Goal: Navigation & Orientation: Find specific page/section

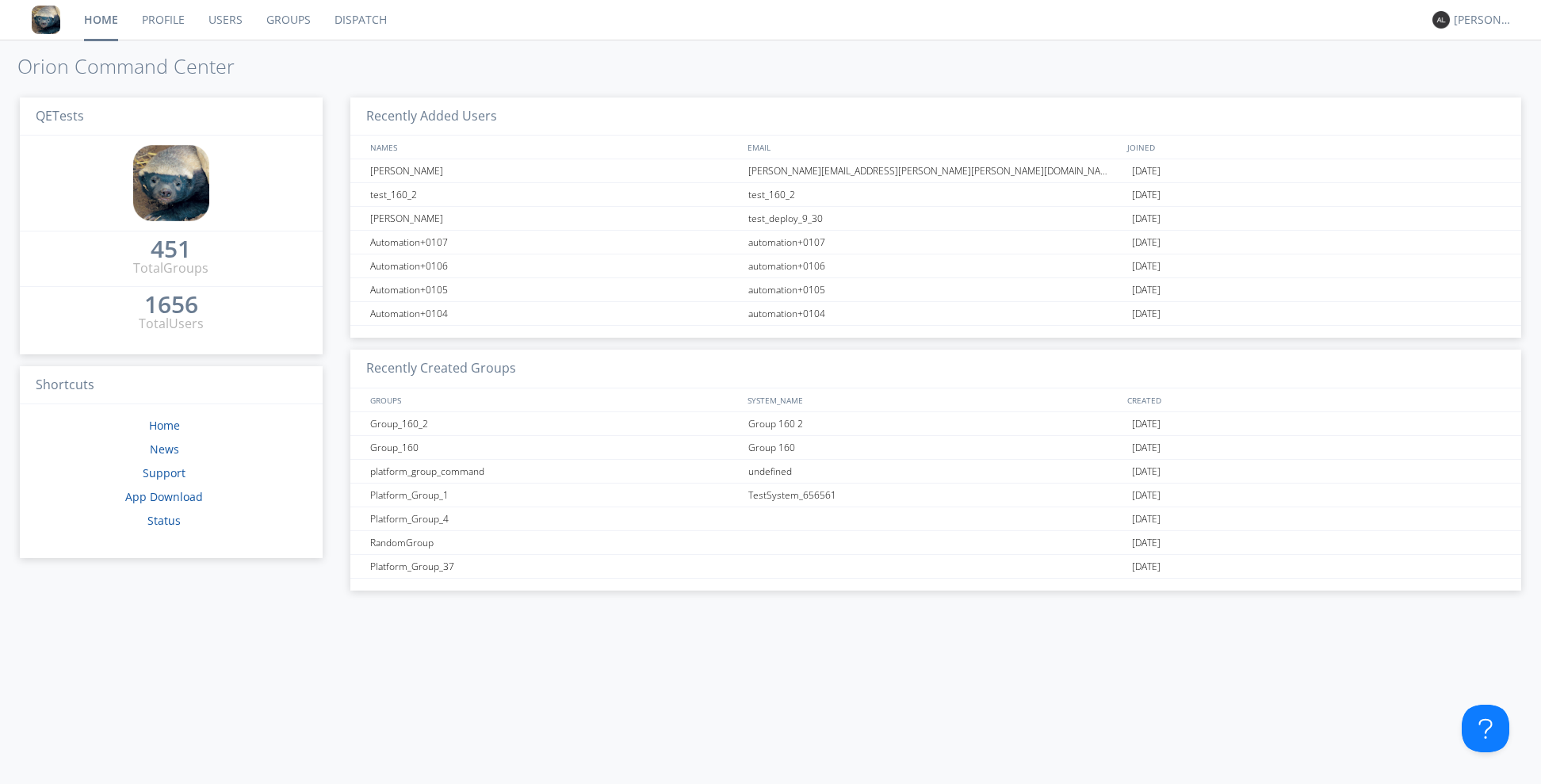
click at [367, 29] on link "Dispatch" at bounding box center [360, 20] width 76 height 39
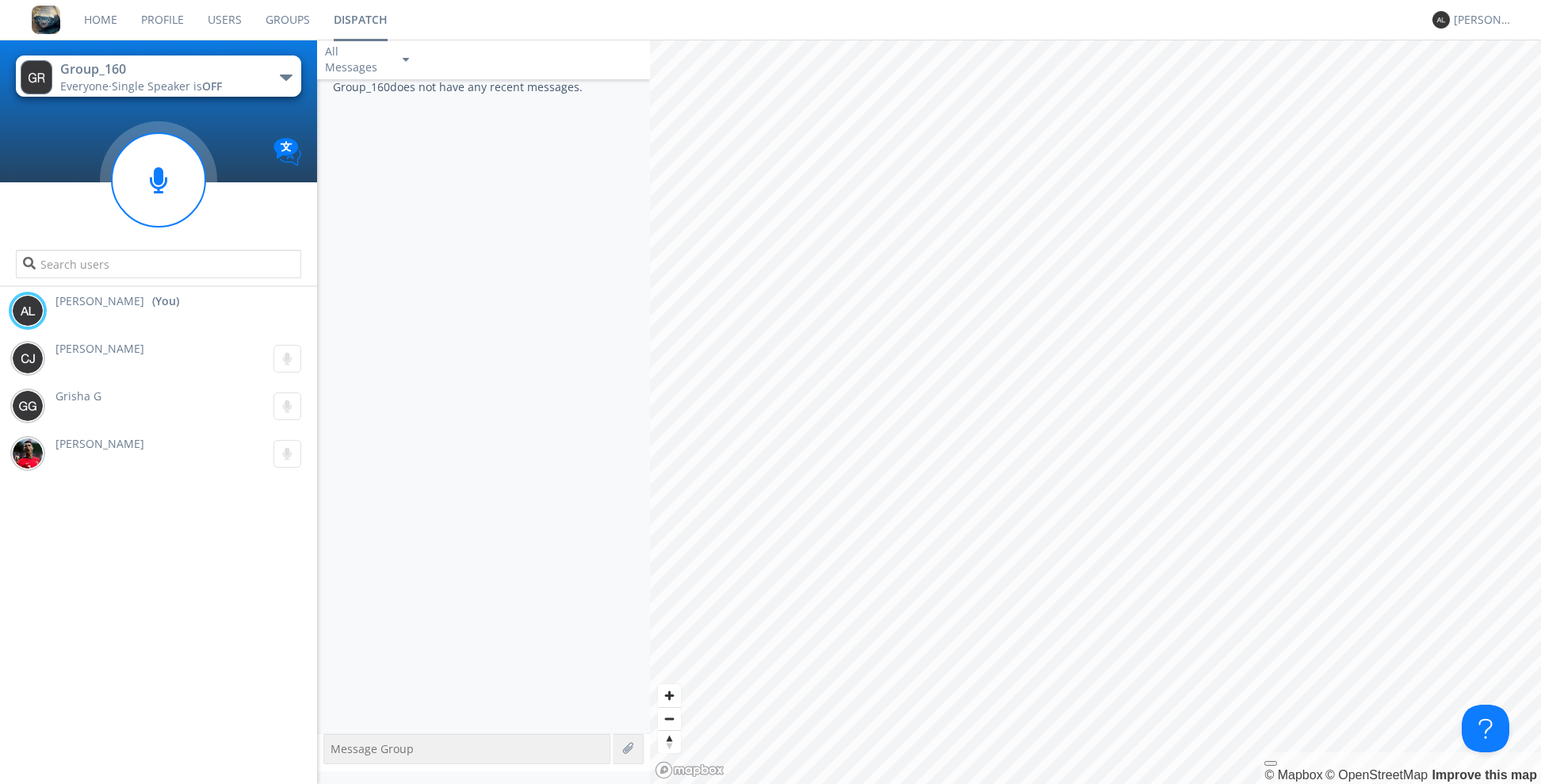
click at [285, 84] on button "Group_160 Everyone · Single Speaker is OFF" at bounding box center [158, 76] width 286 height 41
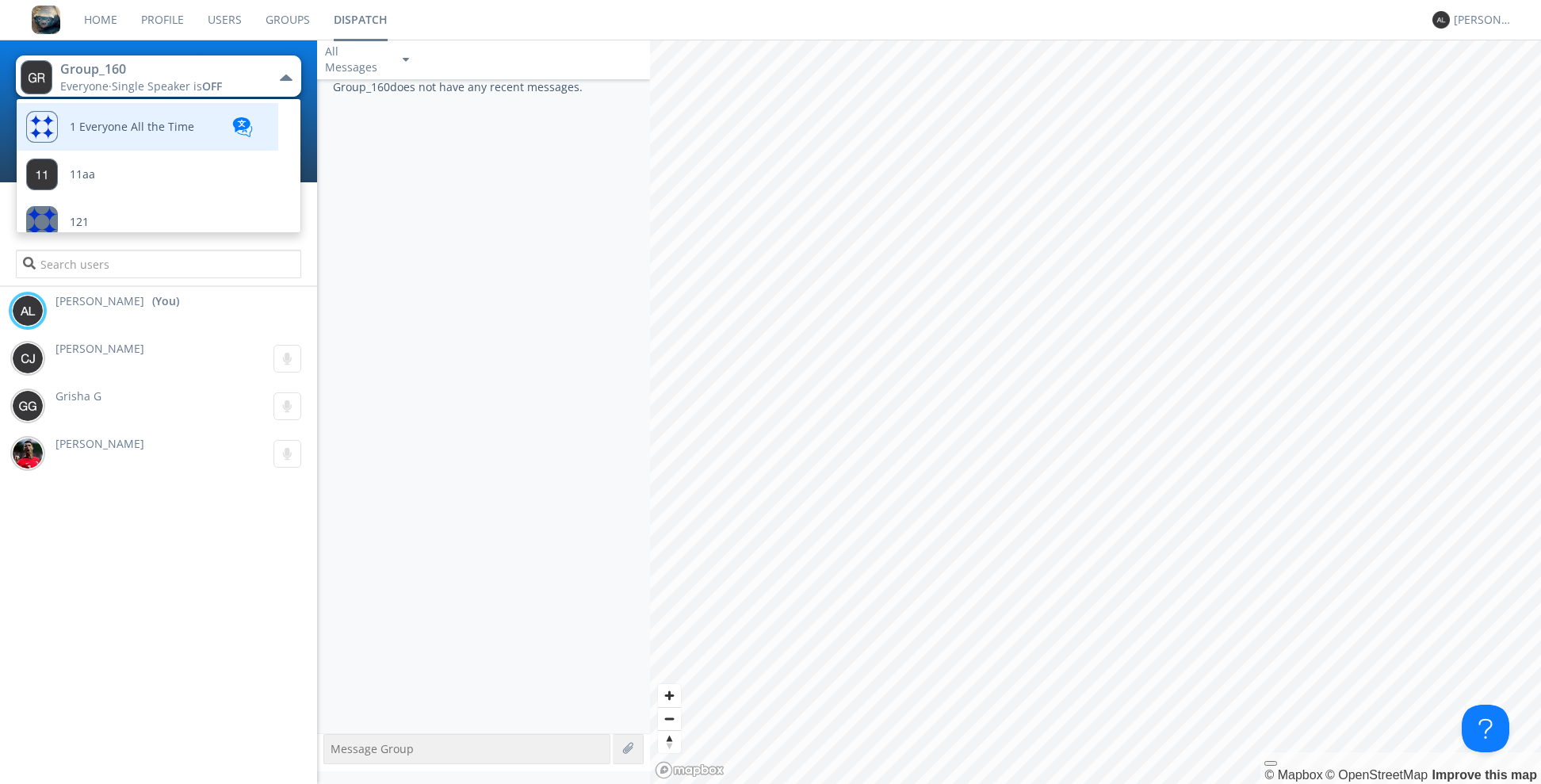
click at [190, 131] on span "1 Everyone All the Time" at bounding box center [132, 127] width 124 height 12
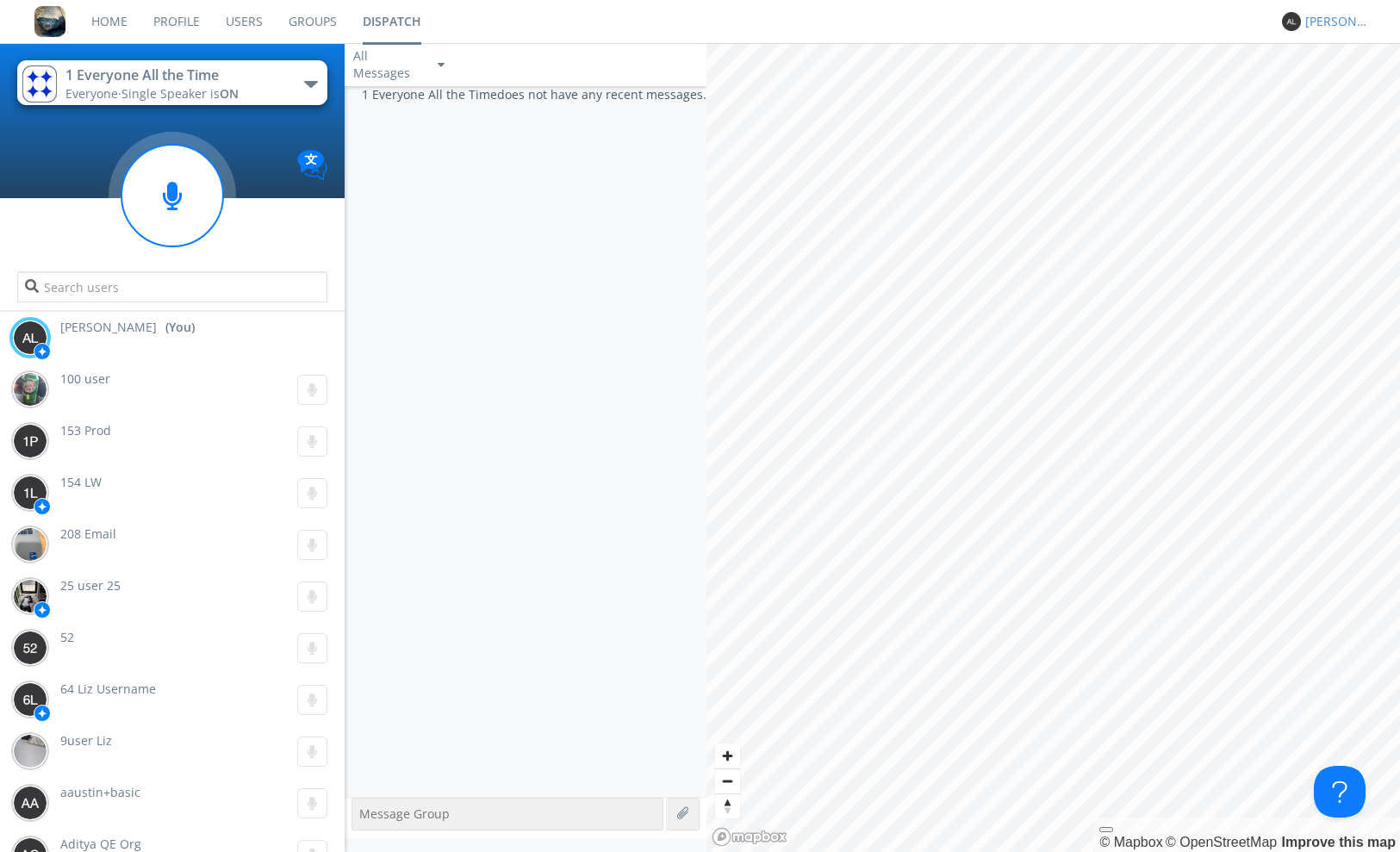
click at [1338, 23] on div "[PERSON_NAME]" at bounding box center [1338, 21] width 65 height 17
click at [1330, 59] on div "Settings" at bounding box center [1347, 60] width 89 height 31
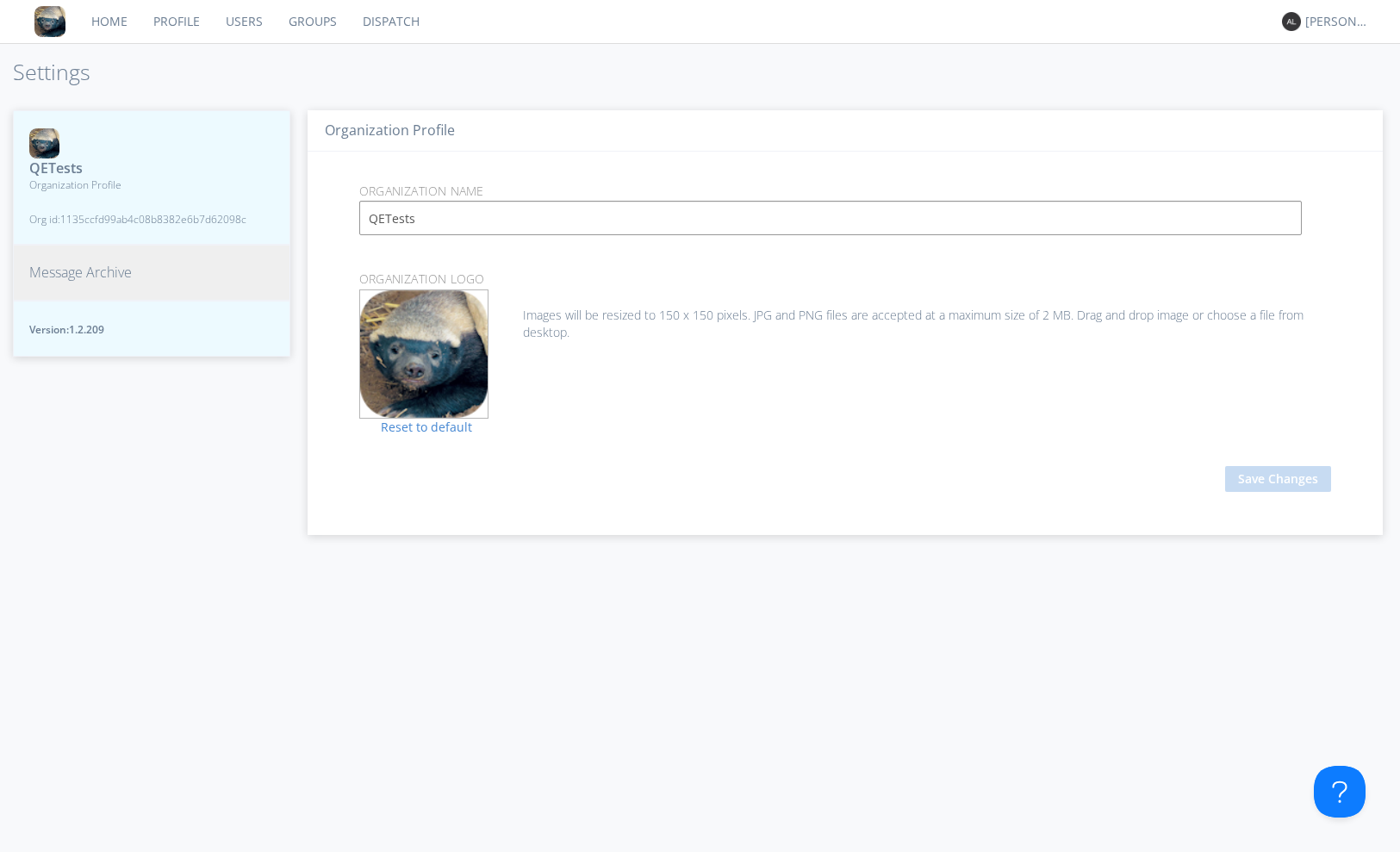
click at [239, 14] on link "Users" at bounding box center [244, 21] width 63 height 43
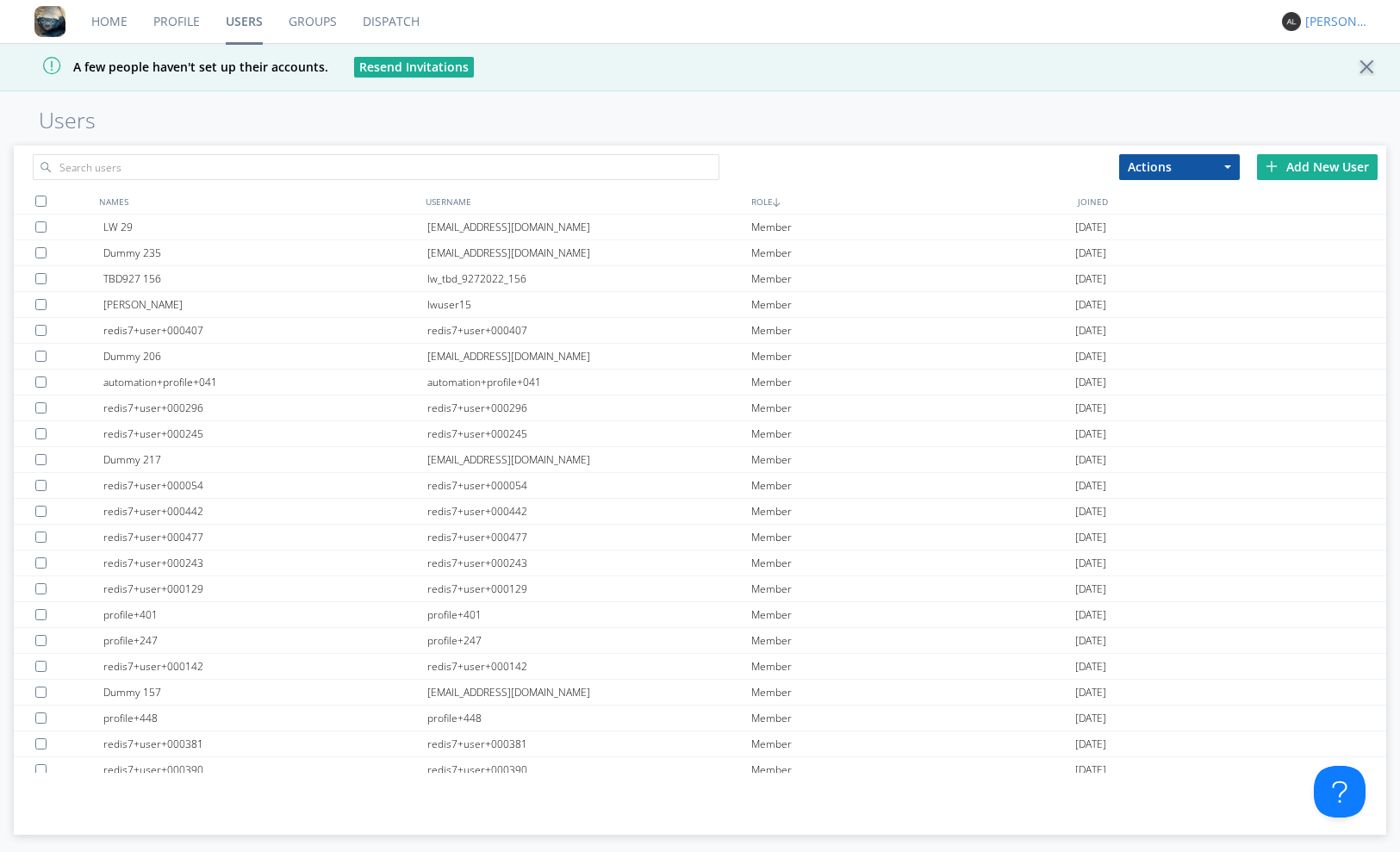
click at [1326, 15] on div "[PERSON_NAME]" at bounding box center [1338, 21] width 65 height 17
click at [1318, 60] on div "Settings" at bounding box center [1347, 60] width 89 height 31
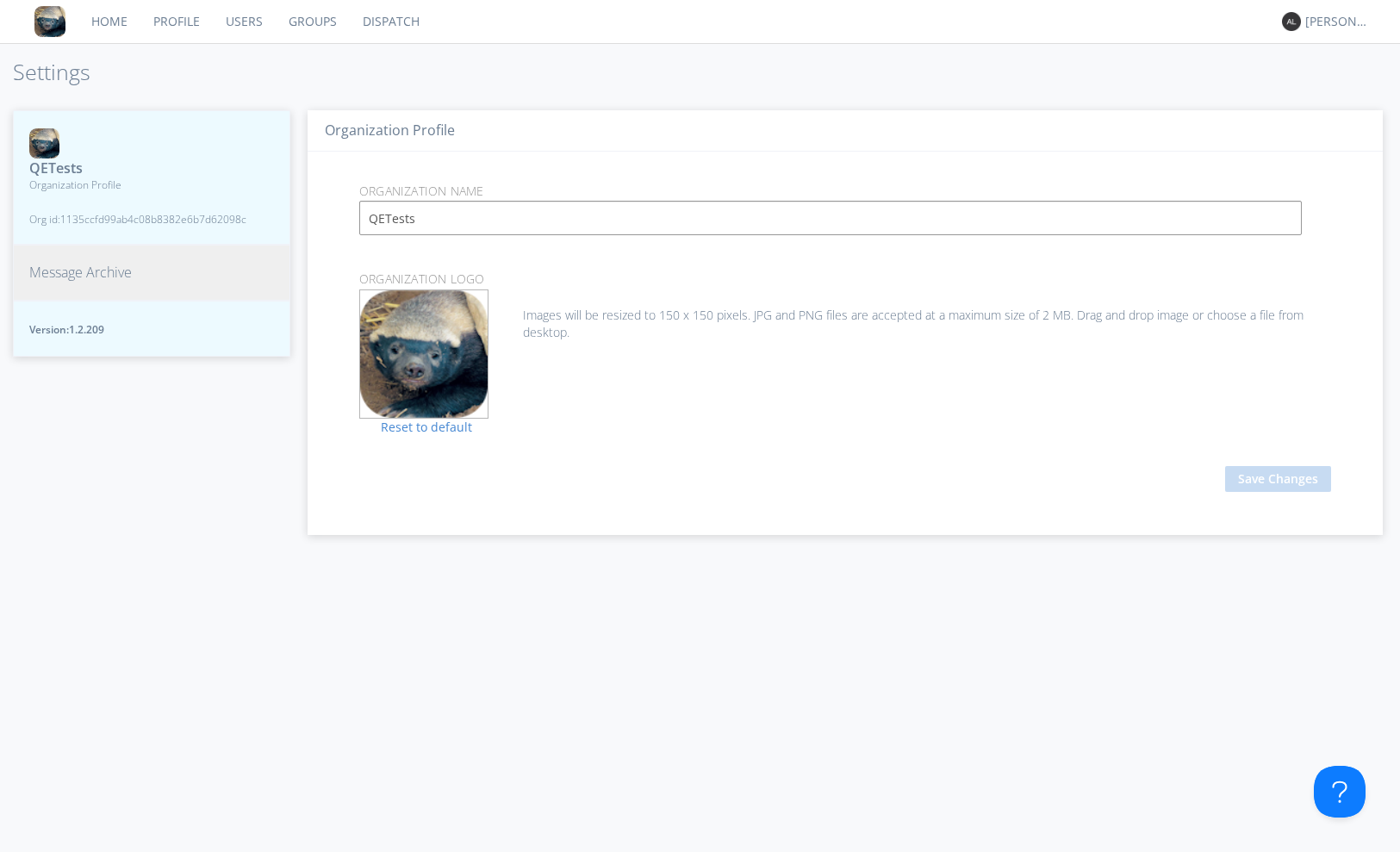
click at [396, 18] on link "Dispatch" at bounding box center [390, 21] width 83 height 43
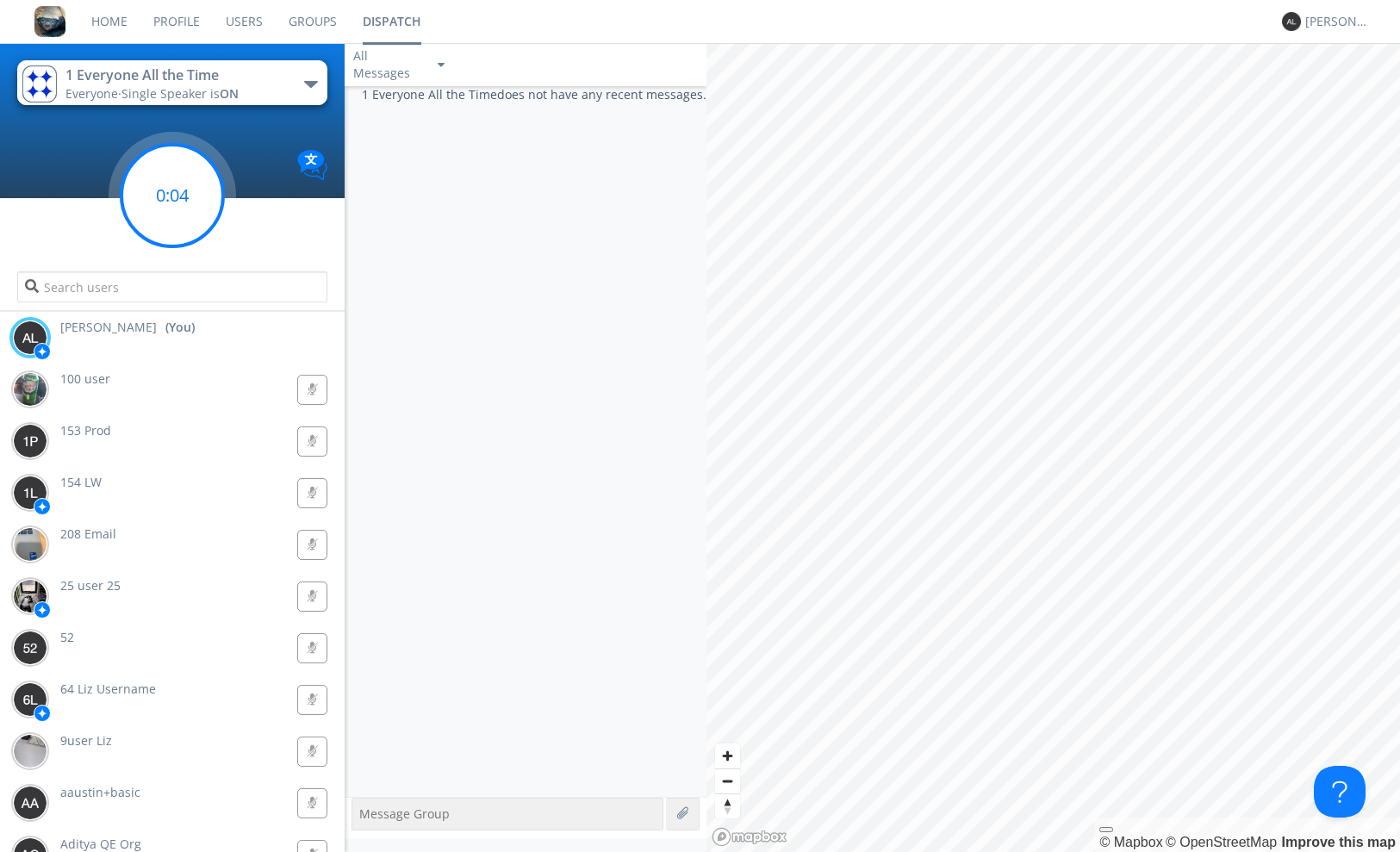
click at [158, 227] on circle at bounding box center [173, 196] width 101 height 101
